Goal: Information Seeking & Learning: Compare options

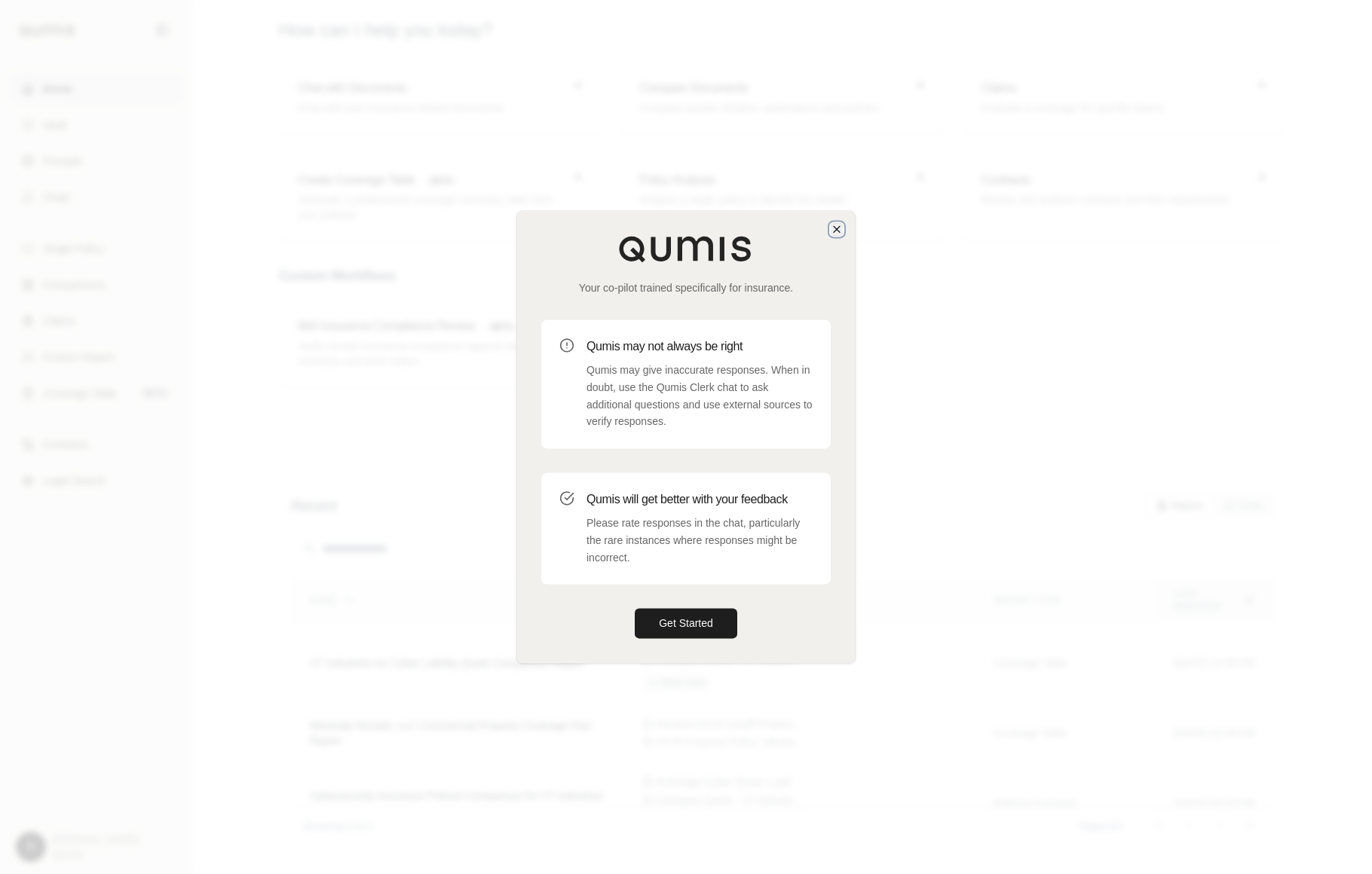
click at [834, 229] on icon "button" at bounding box center [837, 229] width 12 height 12
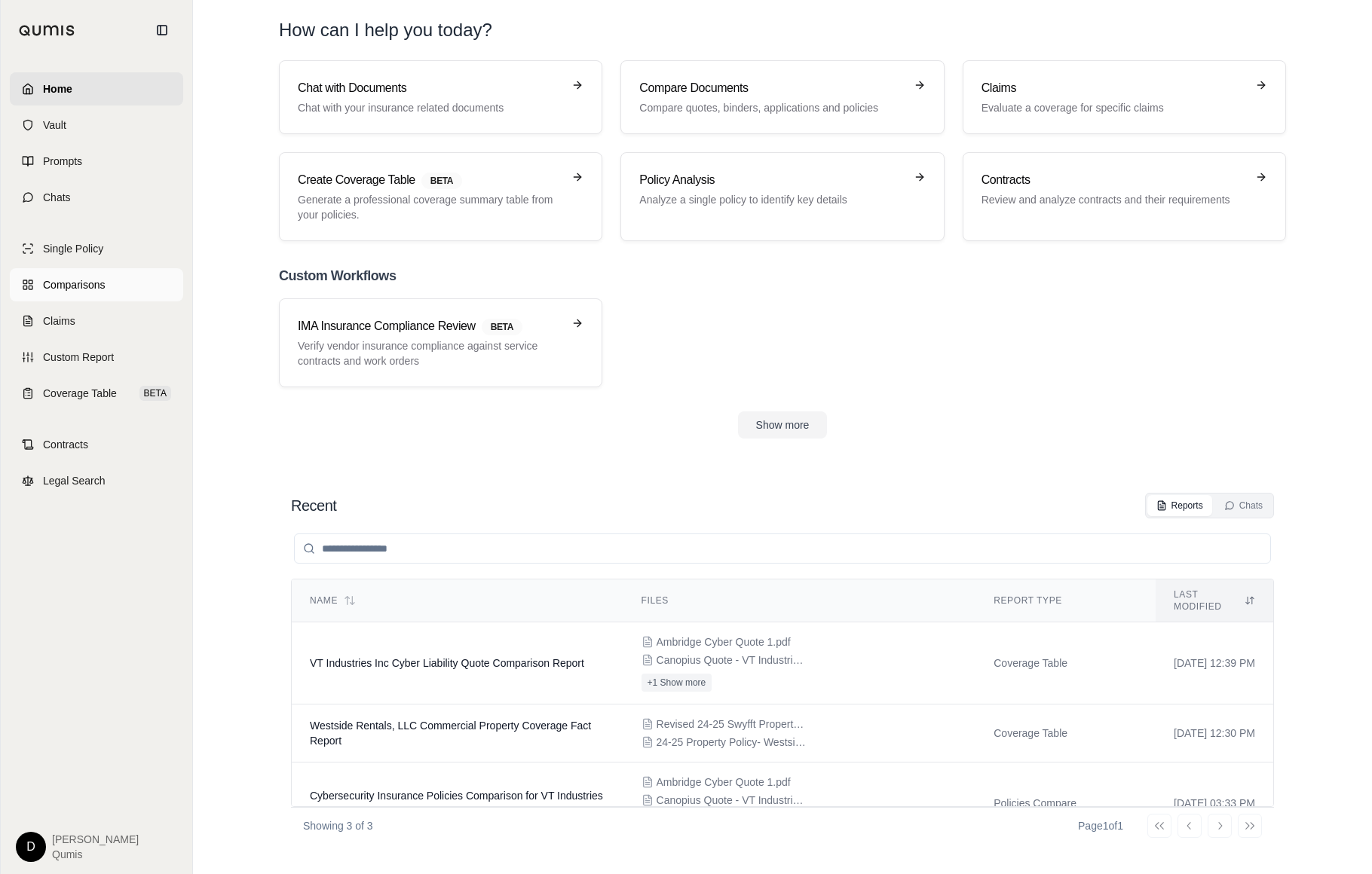
click at [95, 286] on span "Comparisons" at bounding box center [73, 284] width 62 height 15
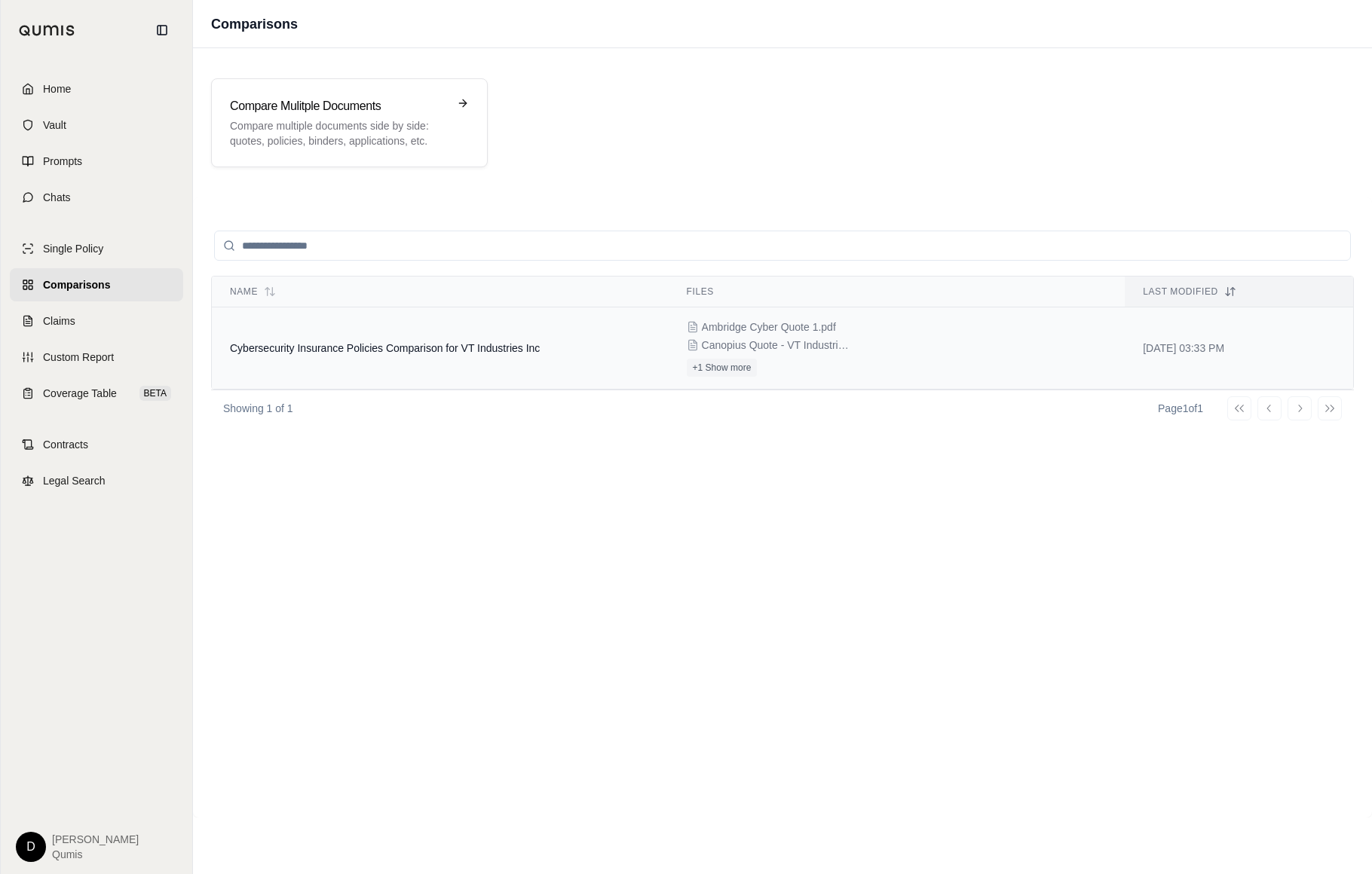
click at [394, 357] on td "Cybersecurity Insurance Policies Comparison for VT Industries Inc" at bounding box center [440, 349] width 457 height 82
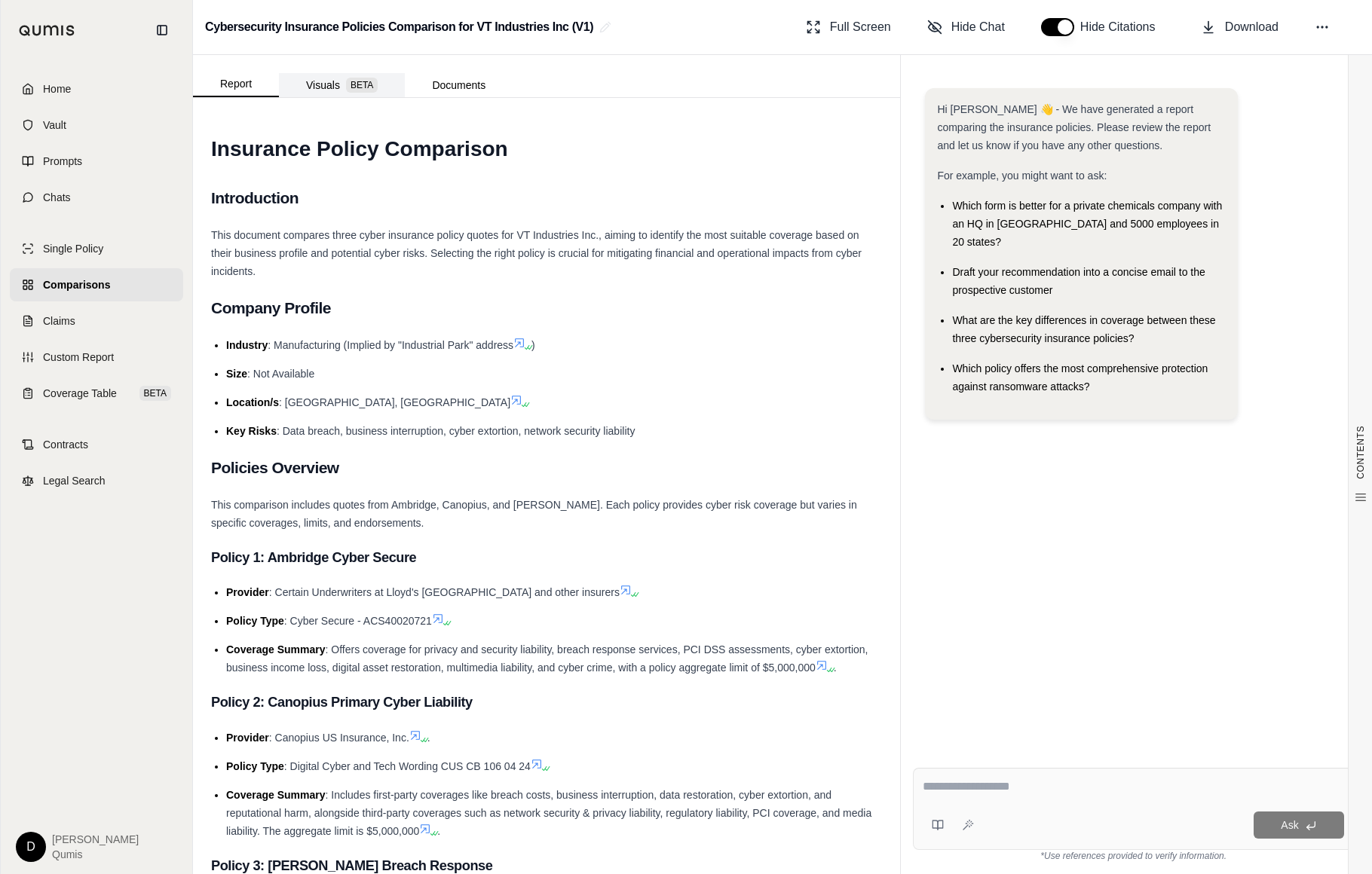
click at [329, 73] on button "Visuals BETA" at bounding box center [342, 85] width 126 height 24
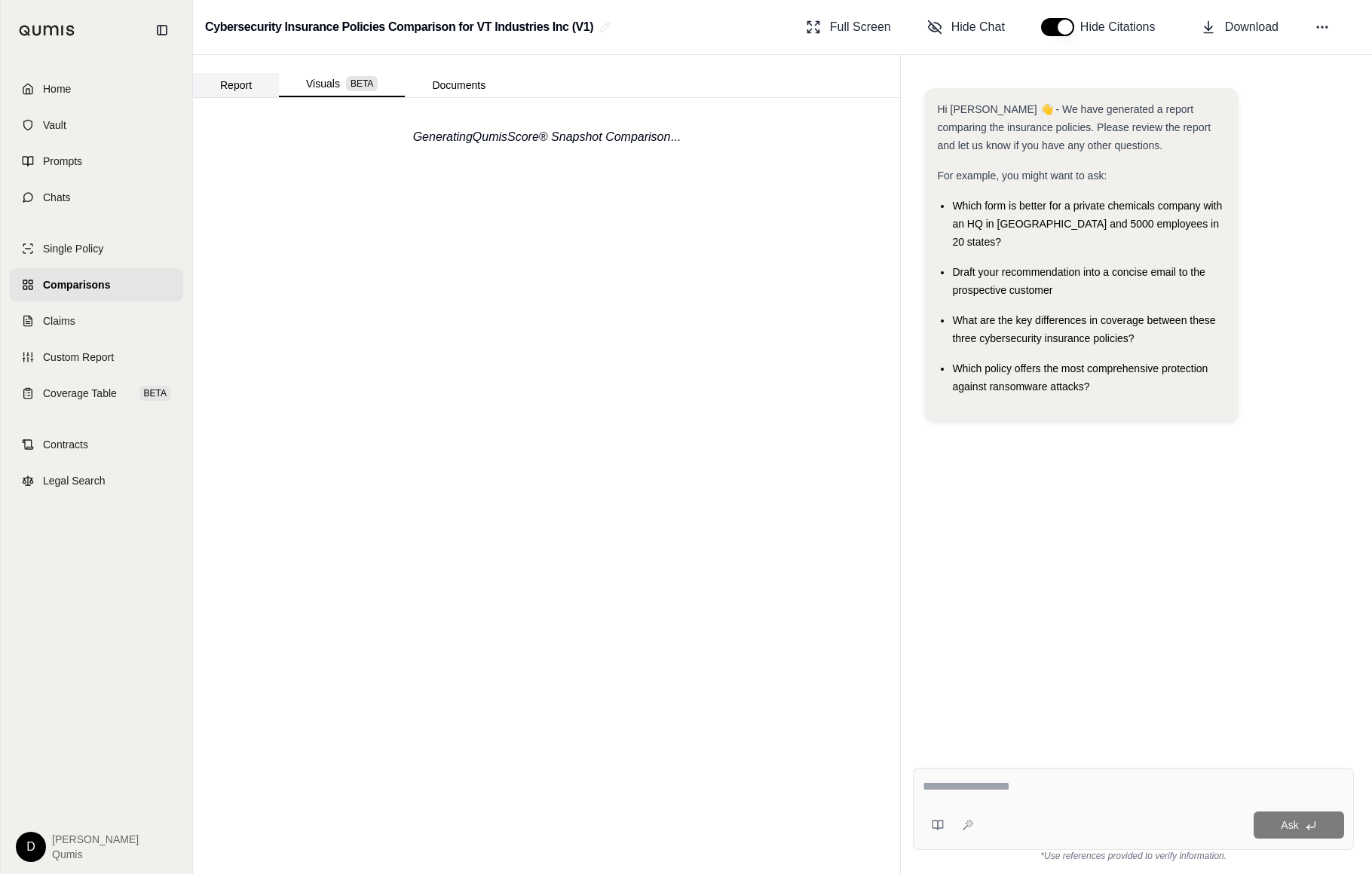
click at [245, 77] on button "Report" at bounding box center [236, 85] width 86 height 24
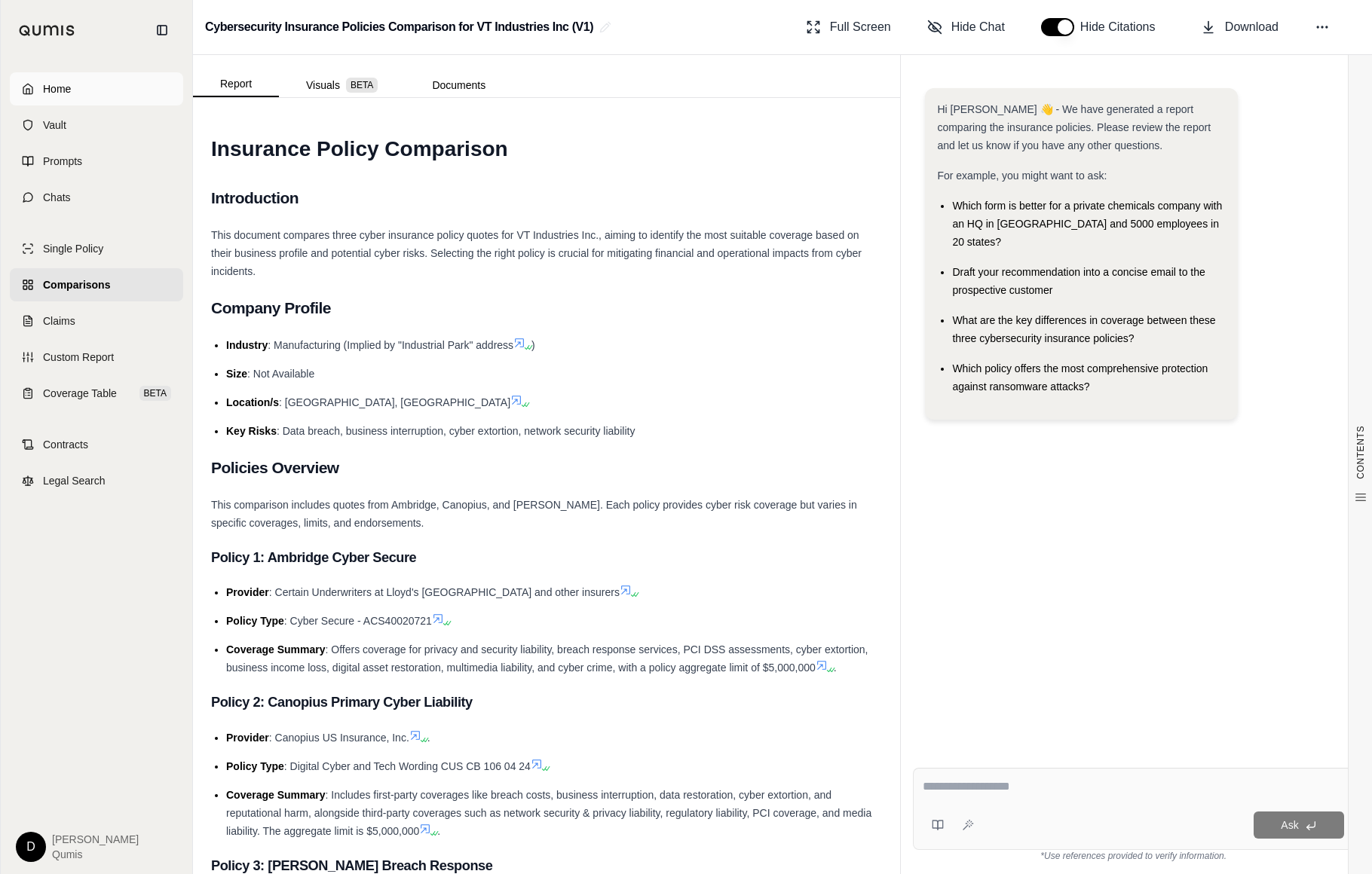
click at [81, 85] on link "Home" at bounding box center [96, 88] width 173 height 33
